Goal: Navigation & Orientation: Understand site structure

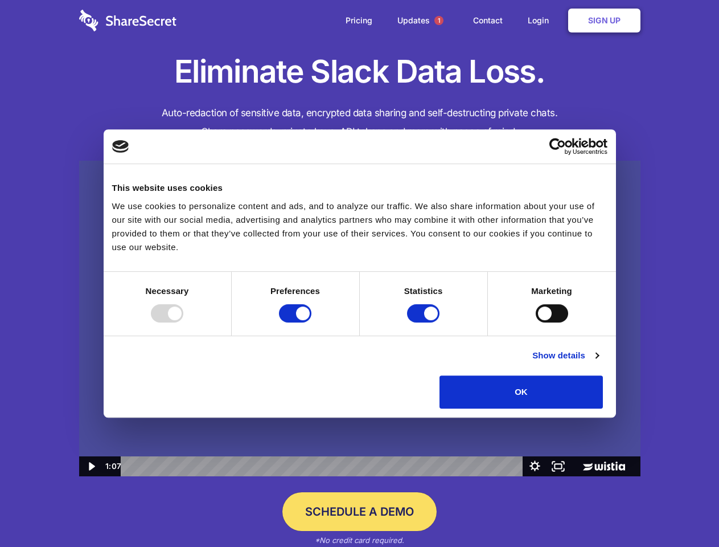
click at [359, 273] on img at bounding box center [360, 319] width 562 height 316
click at [183, 322] on div at bounding box center [167, 313] width 32 height 18
click at [312, 322] on input "Preferences" at bounding box center [295, 313] width 32 height 18
checkbox input "false"
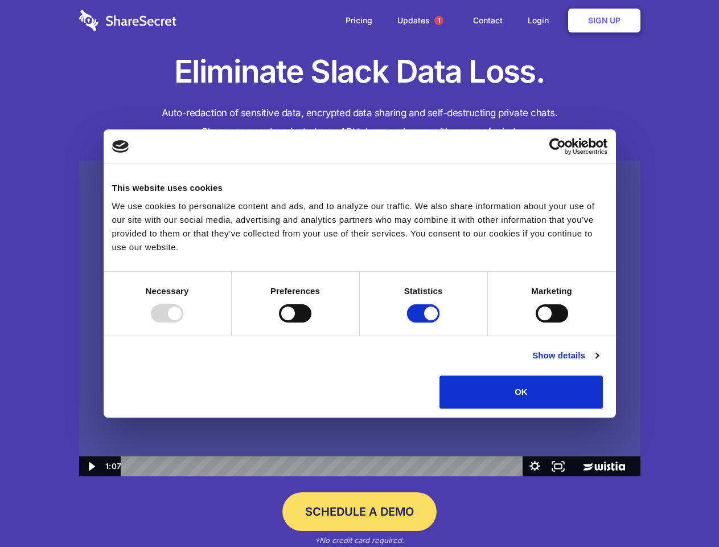
click at [425, 322] on input "Statistics" at bounding box center [423, 313] width 32 height 18
checkbox input "false"
click at [536, 322] on input "Marketing" at bounding box center [552, 313] width 32 height 18
checkbox input "true"
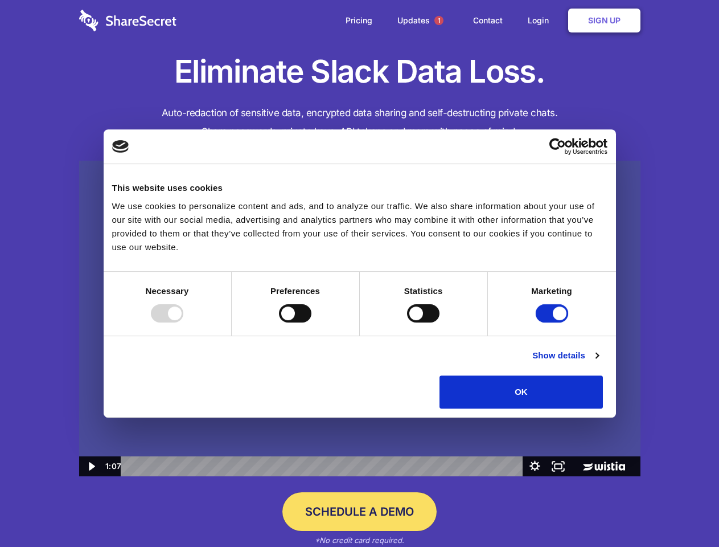
checkbox input "true"
click at [599, 362] on link "Show details" at bounding box center [566, 356] width 66 height 14
